Goal: Navigation & Orientation: Locate item on page

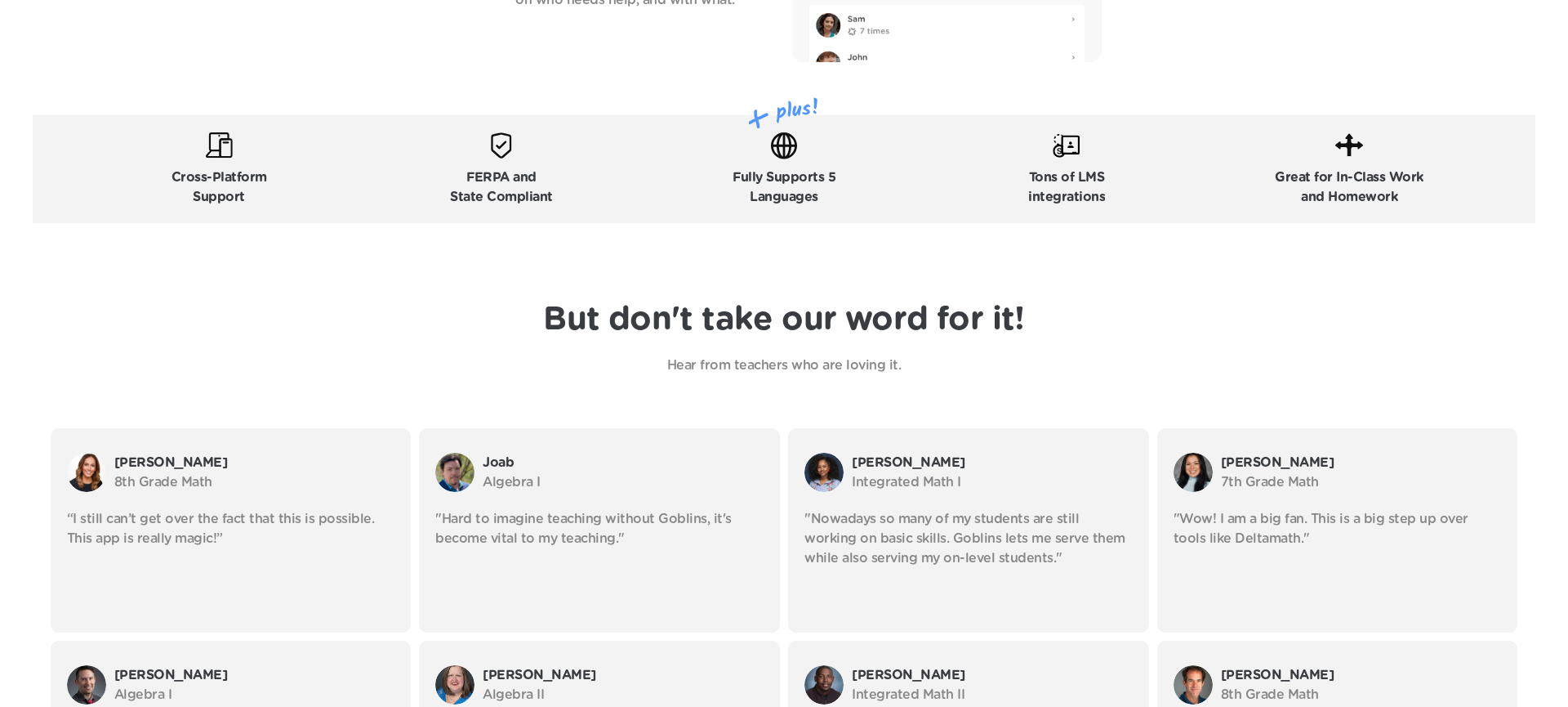
scroll to position [2810, 0]
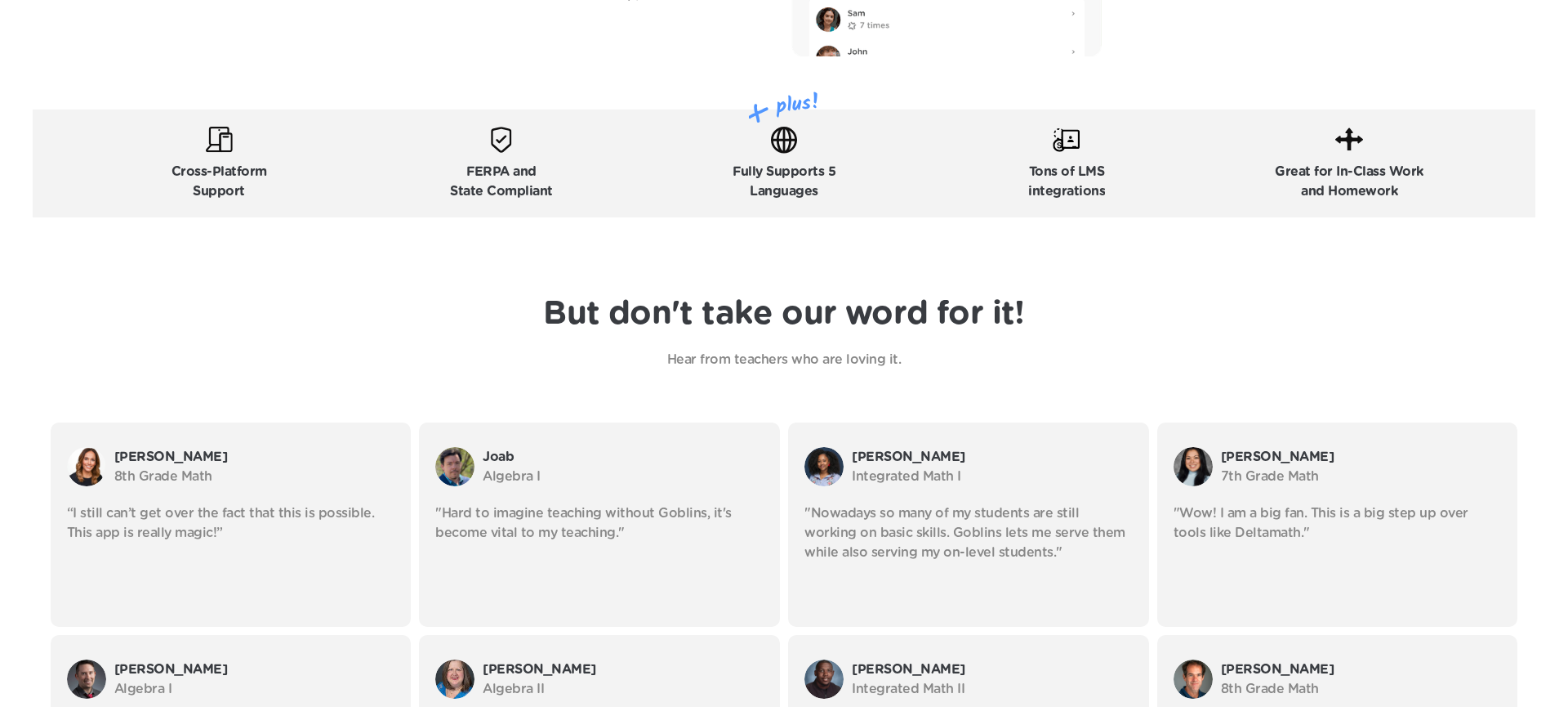
click at [912, 307] on h1 "But don't take our word for it!" at bounding box center [784, 314] width 481 height 39
click at [972, 321] on h1 "But don't take our word for it!" at bounding box center [784, 314] width 481 height 39
click at [957, 318] on h1 "But don't take our word for it!" at bounding box center [784, 314] width 481 height 39
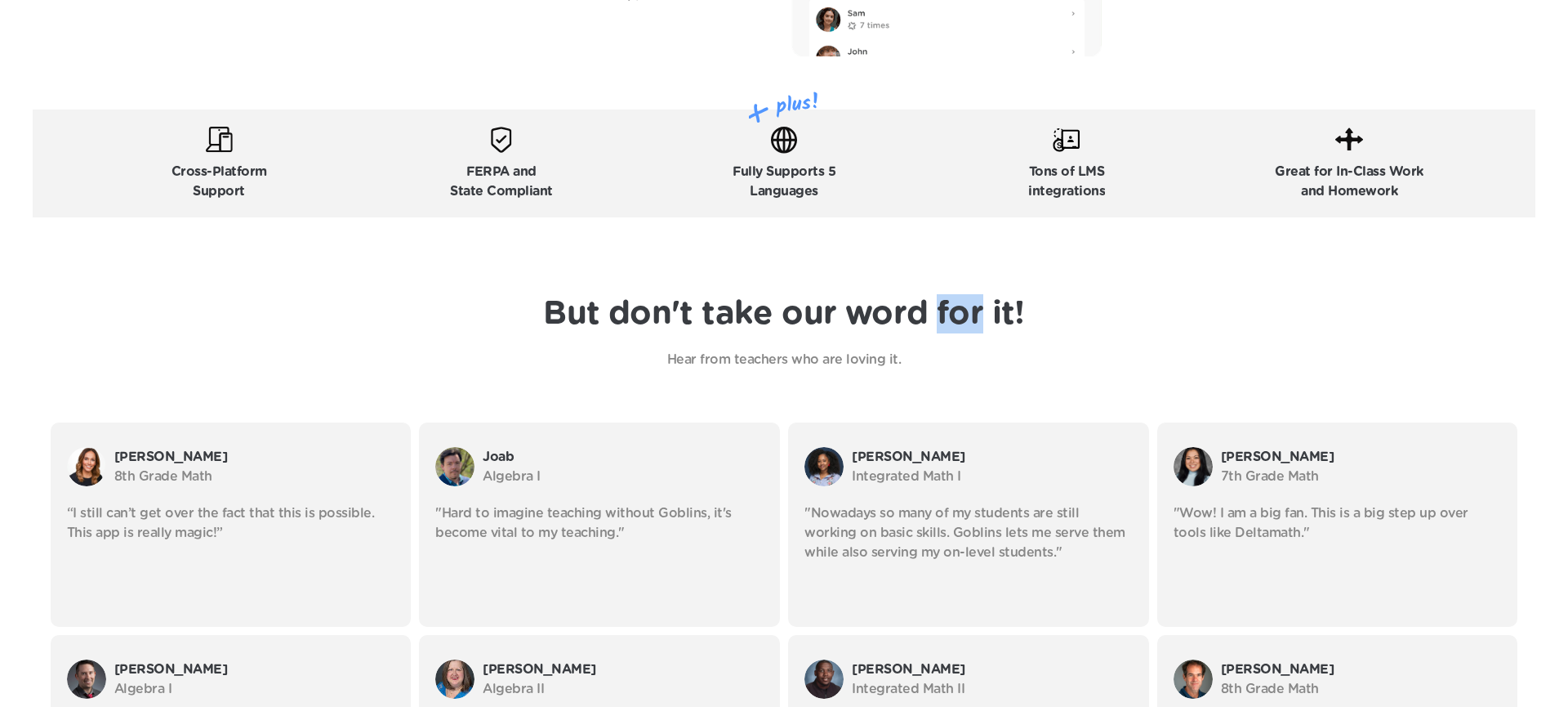
click at [957, 318] on h1 "But don't take our word for it!" at bounding box center [784, 314] width 481 height 39
click at [902, 307] on h1 "But don't take our word for it!" at bounding box center [784, 314] width 481 height 39
click at [952, 313] on h1 "But don't take our word for it!" at bounding box center [784, 314] width 481 height 39
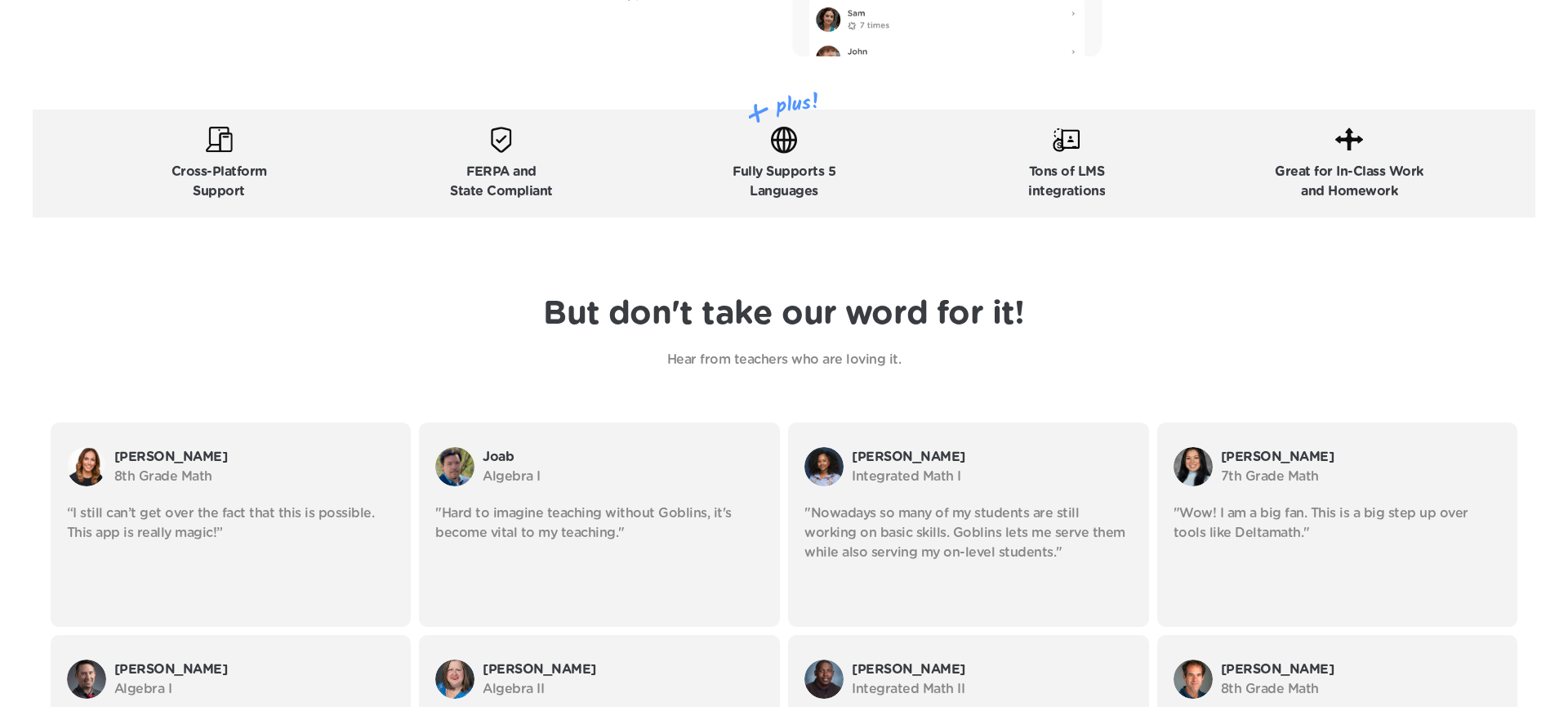
click at [956, 312] on h1 "But don't take our word for it!" at bounding box center [784, 314] width 481 height 39
